Goal: Find specific page/section: Find specific page/section

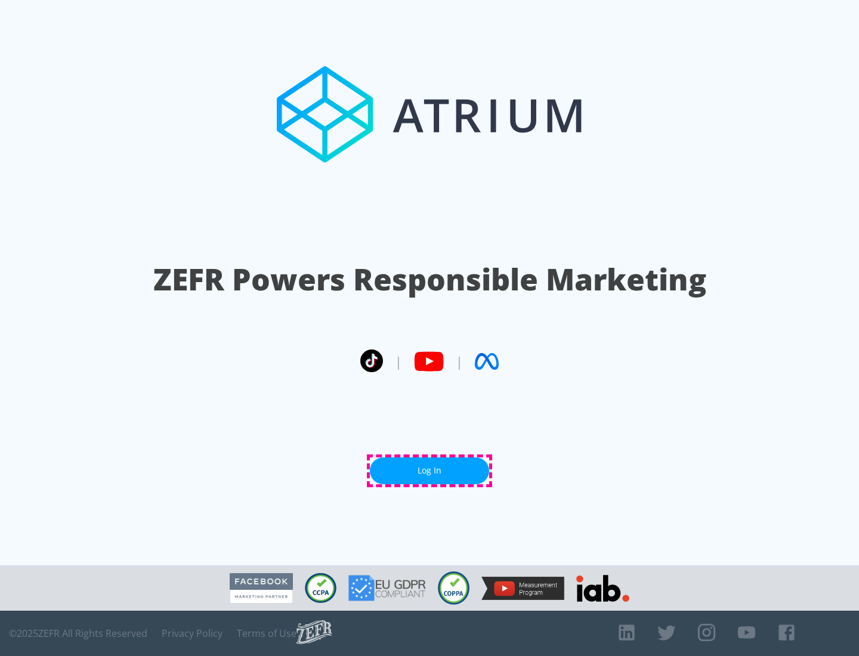
click at [430, 471] on link "Log In" at bounding box center [429, 471] width 119 height 27
